Goal: Task Accomplishment & Management: Complete application form

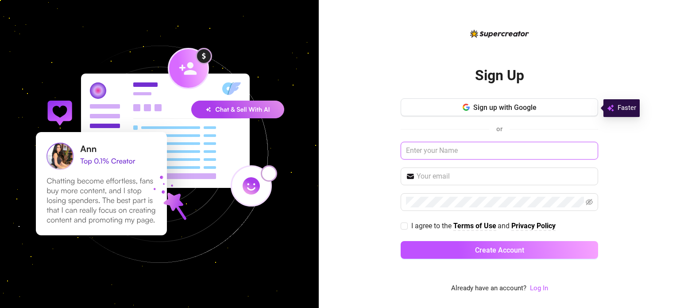
click at [430, 150] on input "text" at bounding box center [499, 151] width 197 height 18
type input "[PERSON_NAME]"
click at [425, 182] on span at bounding box center [499, 176] width 197 height 18
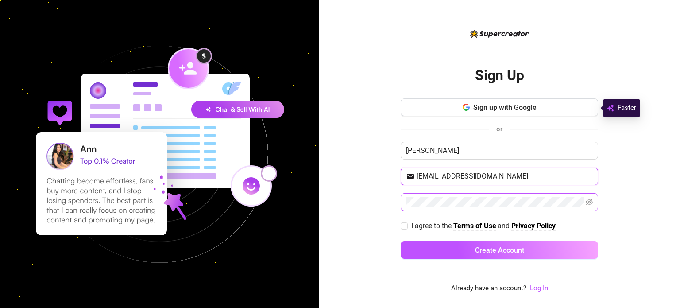
type input "[EMAIL_ADDRESS][DOMAIN_NAME]"
click at [436, 207] on span at bounding box center [499, 202] width 197 height 18
click at [591, 202] on icon "eye-invisible" at bounding box center [589, 201] width 7 height 7
click at [404, 225] on input "I agree to the Terms of Use and Privacy Policy" at bounding box center [404, 225] width 6 height 6
checkbox input "true"
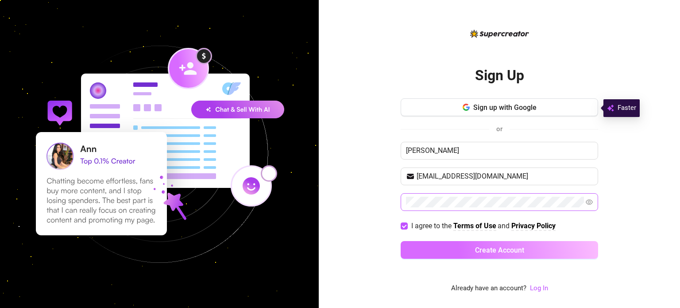
click at [495, 255] on button "Create Account" at bounding box center [499, 250] width 197 height 18
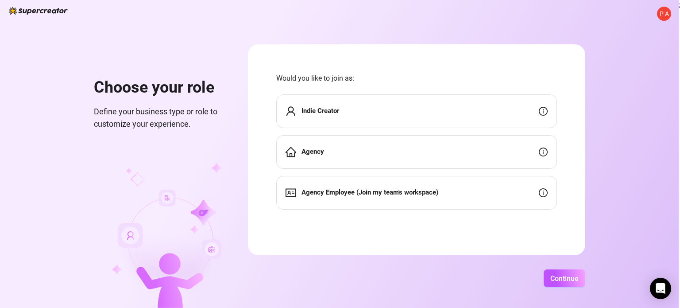
click at [396, 105] on div "Indie Creator" at bounding box center [416, 111] width 281 height 34
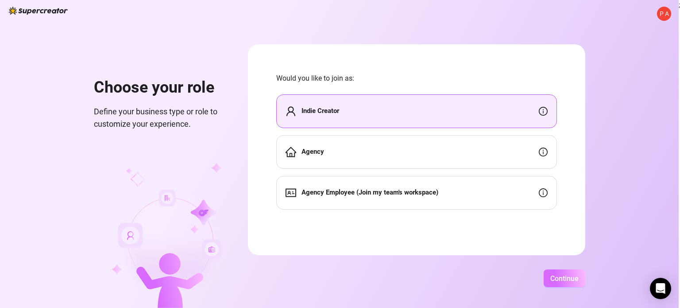
click at [570, 277] on span "Continue" at bounding box center [564, 278] width 28 height 8
